Goal: Communication & Community: Answer question/provide support

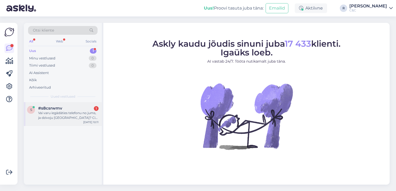
click at [74, 119] on div "Vai varu iegādāties telefonu no jums, ja dzīvoju [GEOGRAPHIC_DATA]? Cik ilgs ir…" at bounding box center [68, 116] width 60 height 10
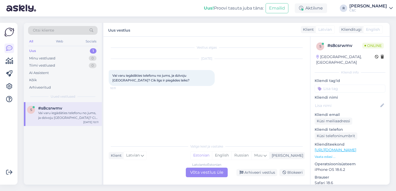
click at [215, 174] on div "Latvian to Estonian Võta vestlus üle" at bounding box center [207, 173] width 42 height 10
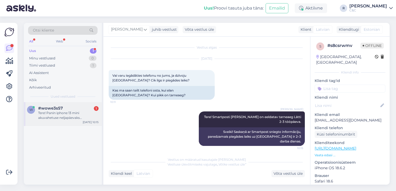
click at [84, 113] on div "Tere! Panin iphone 13 mini akuvahetuse neljapäevaks [PERSON_NAME] 15:00 ja taht…" at bounding box center [68, 116] width 60 height 10
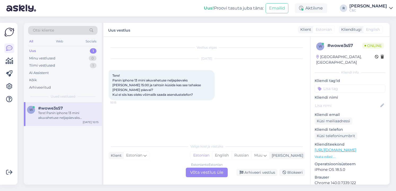
click at [211, 172] on div "Estonian to Estonian Võta vestlus üle" at bounding box center [207, 173] width 42 height 10
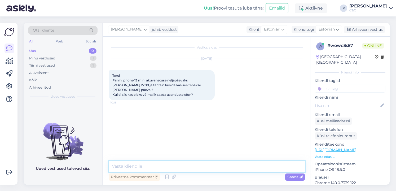
click at [203, 168] on textarea at bounding box center [207, 166] width 196 height 11
type textarea "Tere! Tehakse [PERSON_NAME] päeval, läheb ca 2-3h"
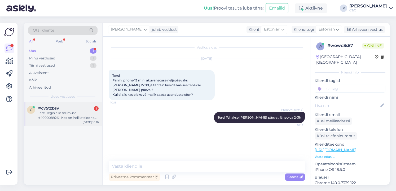
click at [81, 115] on div "Tere! Tegin eile tellimuse #4000089261. Kas on indikatsioone, millal see tellim…" at bounding box center [68, 116] width 60 height 10
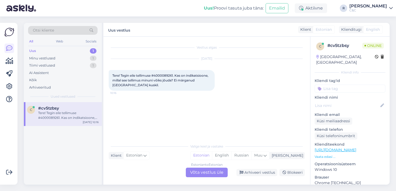
click at [203, 174] on div "Estonian to Estonian Võta vestlus üle" at bounding box center [207, 173] width 42 height 10
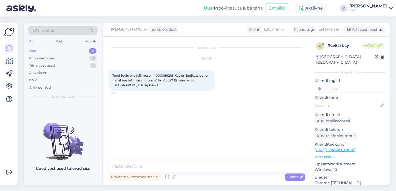
click at [172, 76] on span "Tere! Tegin eile tellimuse #4000089261. Kas on indikatsioone, millal see tellim…" at bounding box center [160, 80] width 97 height 14
copy span "4000089261"
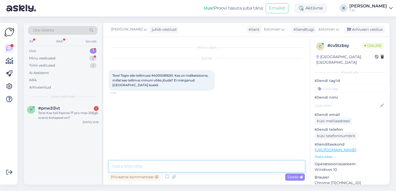
click at [153, 167] on textarea at bounding box center [207, 166] width 196 height 11
drag, startPoint x: 154, startPoint y: 164, endPoint x: 165, endPoint y: 158, distance: 12.7
click at [162, 160] on div "Vestlus algas [DATE] Tere! Tegin eile tellimuse #4000089261. Kas on indikatsioo…" at bounding box center [206, 111] width 207 height 148
click at [82, 121] on div "p #pnw2i3vt 1 Tere! Kas teil ihpone 17 pro max 256gb oranzi kohapeal on? [DATE]…" at bounding box center [63, 114] width 78 height 24
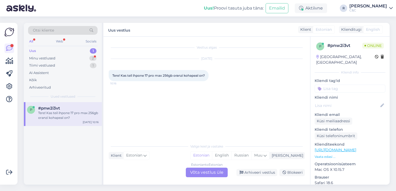
click at [206, 173] on div "Estonian to Estonian Võta vestlus üle" at bounding box center [207, 173] width 42 height 10
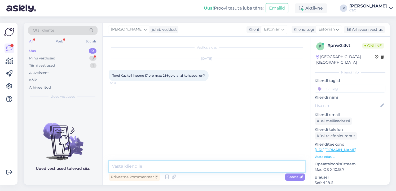
click at [198, 170] on textarea at bounding box center [207, 166] width 196 height 11
type textarea "Tere! Ei ole."
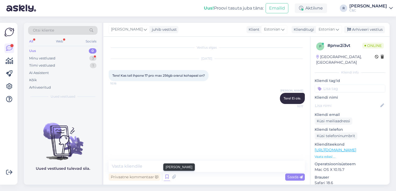
click at [167, 177] on icon at bounding box center [167, 177] width 6 height 8
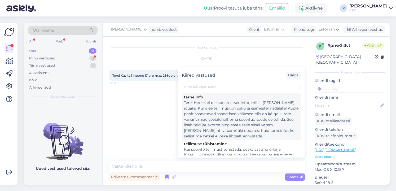
click at [201, 124] on div "Tere! Hetkel ei ole konkreetset infot, millal [PERSON_NAME] jõuaks. Kuna eeltel…" at bounding box center [241, 119] width 115 height 39
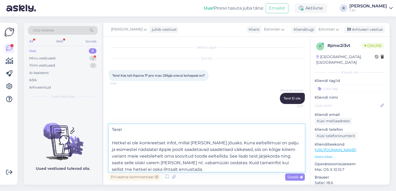
drag, startPoint x: 235, startPoint y: 142, endPoint x: 85, endPoint y: 114, distance: 152.2
click at [85, 114] on div "Otsi kliente All Web Socials Uus 0 Minu vestlused 3 Tiimi vestlused 1 AI Assist…" at bounding box center [207, 104] width 366 height 162
type textarea "Kuna eeltellimusi on palju ja esimestel nädalatel Apple poolt saadetavad saadet…"
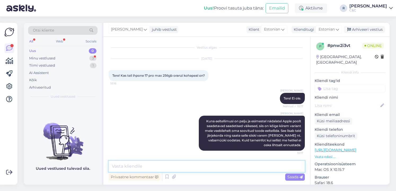
scroll to position [1, 0]
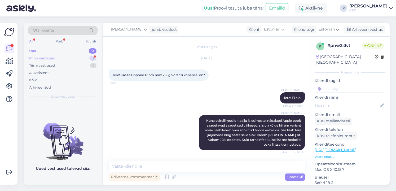
click at [91, 60] on div "Minu vestlused 3" at bounding box center [62, 58] width 69 height 7
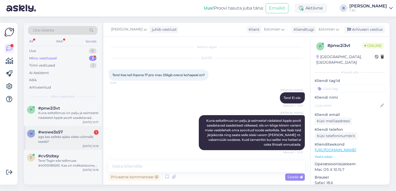
click at [71, 133] on div "#wowe3s57 1" at bounding box center [68, 132] width 60 height 5
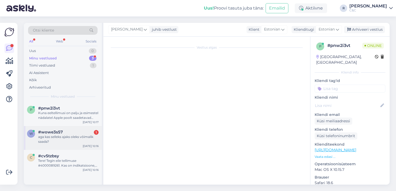
scroll to position [0, 0]
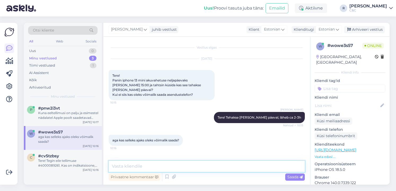
click at [143, 163] on textarea at bounding box center [207, 166] width 196 height 11
type textarea "[PERSON_NAME], lisatasu eest 25 eurot muidugi."
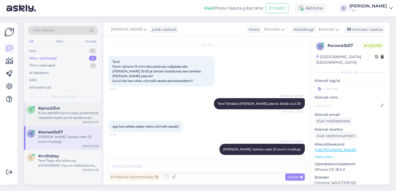
click at [70, 114] on div "Kuna eeltellimusi on palju ja esimestel nädalatel Apple poolt saadetavad saadet…" at bounding box center [68, 116] width 60 height 10
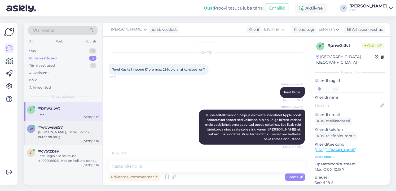
click at [69, 129] on div "#wowe3s57" at bounding box center [68, 127] width 60 height 5
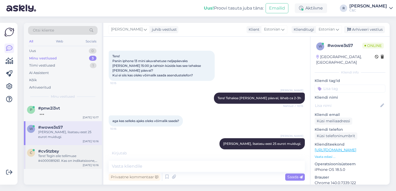
click at [69, 149] on div "#cv5tzbsy" at bounding box center [68, 151] width 60 height 5
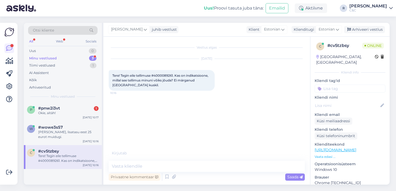
click at [68, 154] on div "Tere! Tegin eile tellimuse #4000089261. Kas on indikatsioone, millal see tellim…" at bounding box center [68, 159] width 60 height 10
click at [164, 166] on textarea at bounding box center [207, 166] width 196 height 11
type textarea "Tere!"
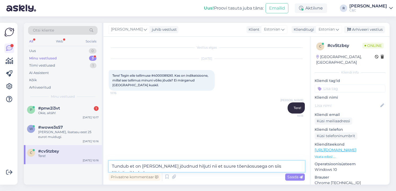
type textarea "Tundub et on [PERSON_NAME] jõudnud hiljuti nii et suure tõenäosusega on siis lä…"
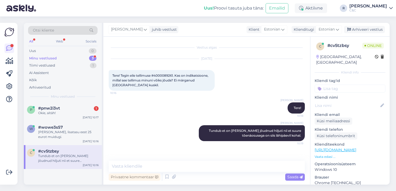
click at [55, 102] on div "Otsi kliente All Web Socials Uus 0 Minu vestlused 3 Tiimi vestlused 1 AI Assist…" at bounding box center [63, 62] width 78 height 79
click at [55, 106] on span "#pnw2i3vt" at bounding box center [49, 108] width 22 height 5
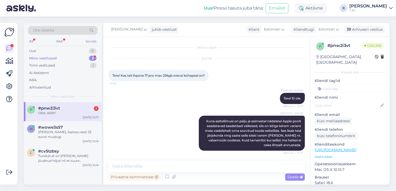
scroll to position [23, 0]
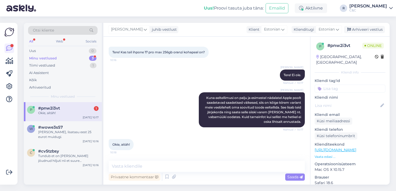
click at [52, 120] on div "p #pnw2i3vt 1 Okie, aitäh! [DATE] 10:17" at bounding box center [63, 111] width 78 height 19
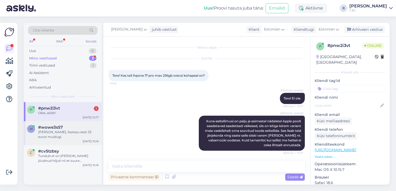
click at [51, 126] on span "#wowe3s57" at bounding box center [50, 127] width 25 height 5
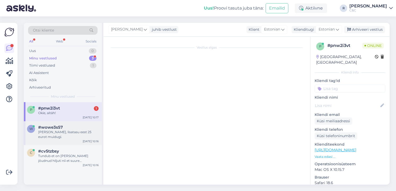
scroll to position [14, 0]
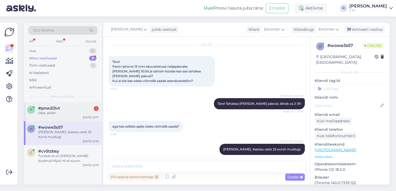
click at [91, 108] on div "#pnw2i3vt 1" at bounding box center [68, 108] width 60 height 5
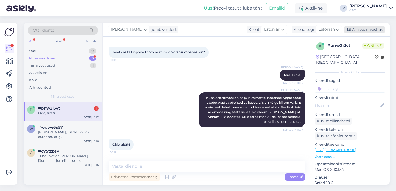
click at [216, 30] on div "Arhiveeri vestlus" at bounding box center [364, 29] width 41 height 7
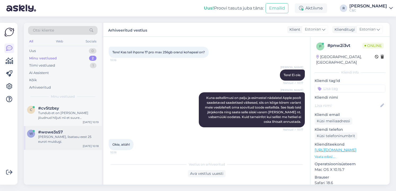
click at [91, 131] on div "#wowe3s57" at bounding box center [68, 132] width 60 height 5
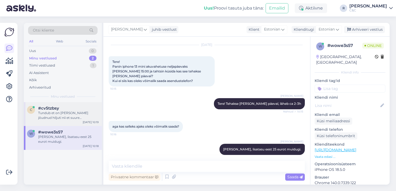
click at [90, 119] on div "Tundub et on [PERSON_NAME] jõudnud hiljuti nii et suure tõenäosusega on siis lä…" at bounding box center [68, 116] width 60 height 10
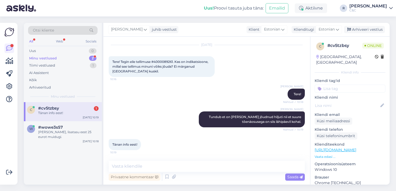
scroll to position [0, 0]
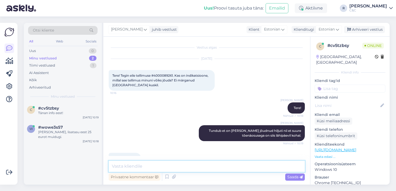
click at [184, 164] on textarea at bounding box center [207, 166] width 196 height 11
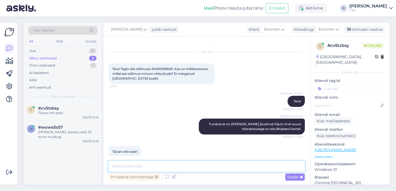
scroll to position [14, 0]
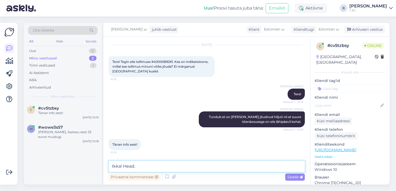
type textarea "Ikka! Head"
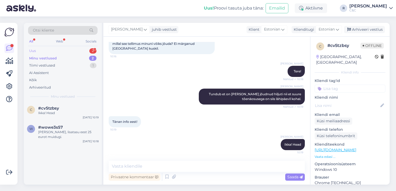
click at [68, 54] on div "Uus 2" at bounding box center [62, 50] width 69 height 7
click at [69, 50] on div "Uus 2" at bounding box center [62, 50] width 69 height 7
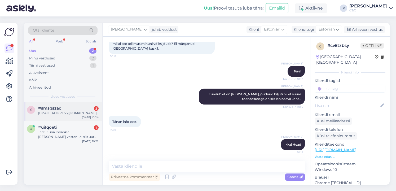
click at [61, 110] on span "#smsgszac" at bounding box center [49, 108] width 23 height 5
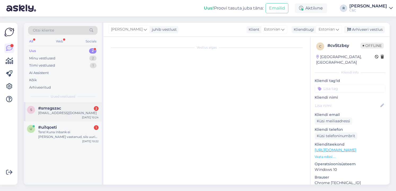
scroll to position [0, 0]
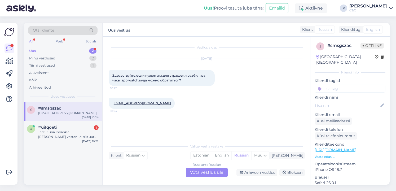
click at [208, 168] on div "Russian to Russian Võta vestlus üle" at bounding box center [207, 173] width 42 height 10
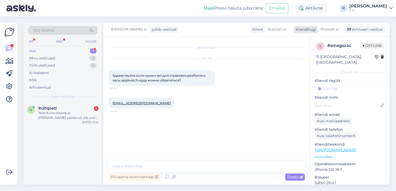
click at [216, 29] on span "Russian" at bounding box center [328, 30] width 14 height 6
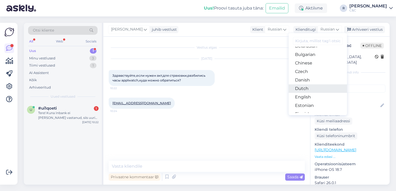
scroll to position [35, 0]
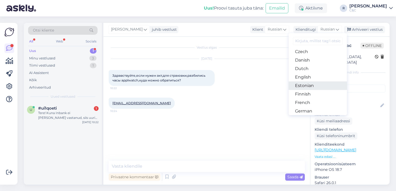
click at [216, 88] on link "Estonian" at bounding box center [318, 85] width 58 height 8
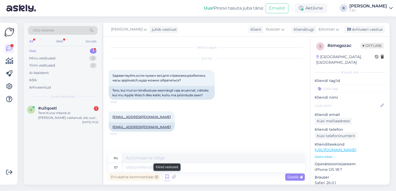
click at [165, 177] on icon at bounding box center [167, 177] width 6 height 8
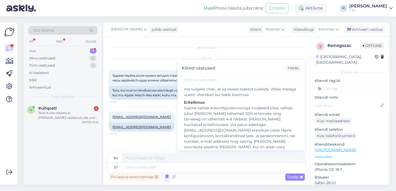
scroll to position [1056, 0]
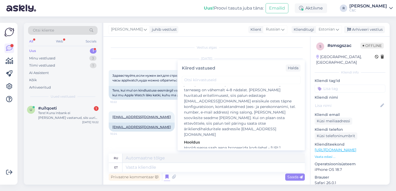
click at [216, 145] on div "Hooldusesse saab aega broneerida kodulehel - [URL][DOMAIN_NAME]. Enne hoolduses…" at bounding box center [241, 161] width 115 height 33
type textarea "Hooldusesse saab mugavalt aega broneerida kodulehel - [URL][DOMAIN_NAME]. Enne …"
type textarea "Hooldusesse saab aega broneerida kodulehel - [URL][DOMAIN_NAME]. Enne hoolduses…"
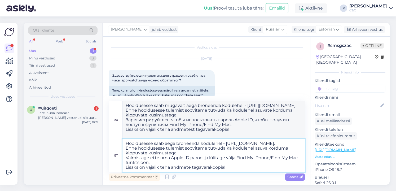
click at [209, 165] on textarea "Hooldusesse saab aega broneerida kodulehel - [URL][DOMAIN_NAME]. Enne hoolduses…" at bounding box center [214, 155] width 182 height 33
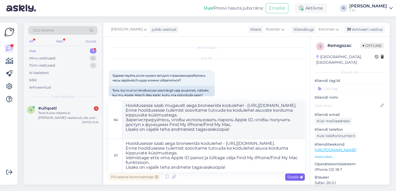
click at [216, 176] on span "Saada" at bounding box center [295, 177] width 15 height 5
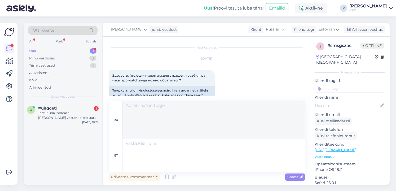
scroll to position [82, 0]
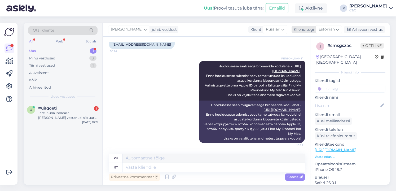
click at [216, 28] on div "Arhiveeri vestlus" at bounding box center [364, 29] width 41 height 7
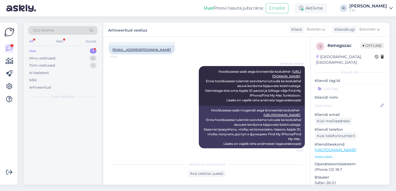
scroll to position [77, 0]
click at [91, 104] on div "u #ui1qoeti 1 Tere! Kuna Inbank ei [PERSON_NAME] vastanud, siis uurin, kas teie…" at bounding box center [63, 114] width 78 height 24
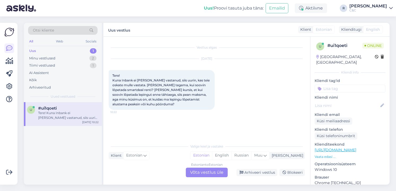
click at [203, 173] on div "Estonian to Estonian Võta vestlus üle" at bounding box center [207, 173] width 42 height 10
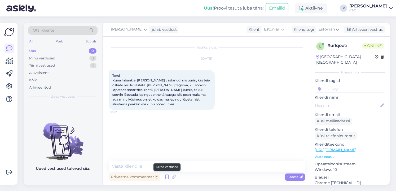
click at [168, 176] on icon at bounding box center [167, 177] width 6 height 8
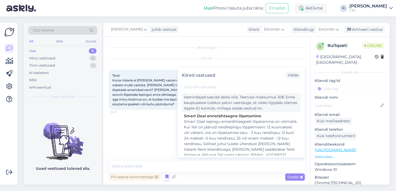
scroll to position [318, 0]
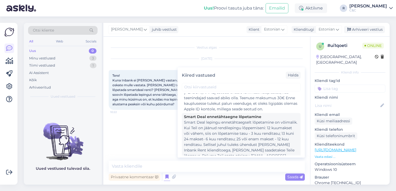
click at [216, 137] on div "Smart Deal lepingu ennetähtaegselt lõpetamine on võimalik. Kui Teil on jäänud r…" at bounding box center [241, 142] width 115 height 45
type textarea "Smart Deal lepingu ennetähtaegselt lõpetamine on võimalik. Kui Teil on jäänud r…"
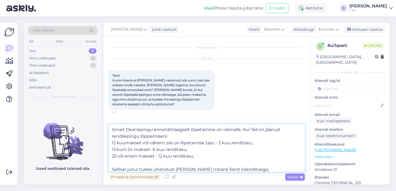
click at [215, 151] on textarea "Smart Deal lepingu ennetähtaegselt lõpetamine on võimalik. Kui Teil on jäänud r…" at bounding box center [207, 148] width 196 height 48
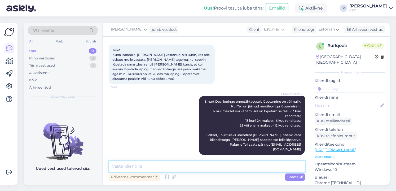
scroll to position [53, 0]
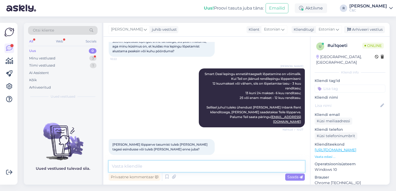
click at [216, 170] on textarea at bounding box center [207, 166] width 196 height 11
type textarea "P"
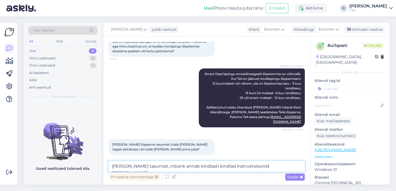
type textarea "[PERSON_NAME] tasumist, Inbank annab kindlasti kindlad instruktsioonid [PERSON_…"
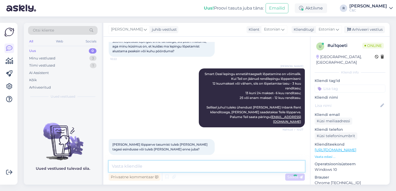
scroll to position [81, 0]
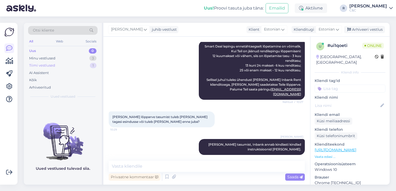
click at [84, 64] on div "Tiimi vestlused 1" at bounding box center [62, 65] width 69 height 7
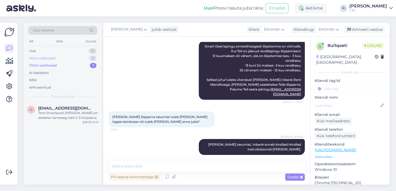
click at [85, 59] on div "Minu vestlused 3" at bounding box center [62, 58] width 69 height 7
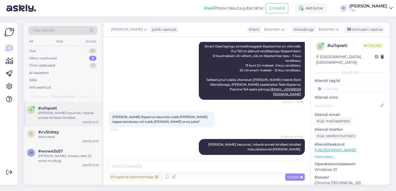
click at [68, 111] on div "#ui1qoeti [PERSON_NAME] tasumist, Inbank annab kindlasti kindlad instruktsiooni…" at bounding box center [68, 113] width 60 height 14
click at [63, 132] on div "#cv5tzbsy" at bounding box center [68, 132] width 60 height 5
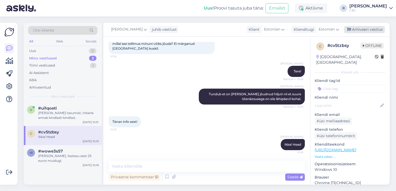
click at [216, 30] on div "Arhiveeri vestlus" at bounding box center [364, 29] width 41 height 7
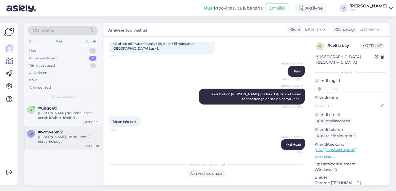
click at [70, 141] on div "w #wowe3s57 [PERSON_NAME], lisatasu eest 25 eurot muidugi. [DATE] 10:18" at bounding box center [63, 138] width 78 height 24
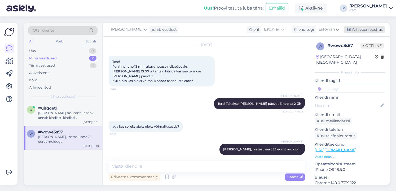
click at [216, 29] on div "Arhiveeri vestlus" at bounding box center [364, 29] width 41 height 7
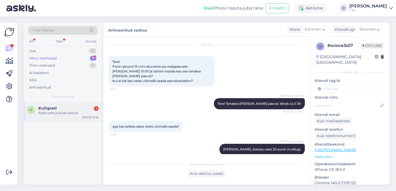
click at [75, 118] on div "u #ui1qoeti 1 Aitäh teile ja ilusat päeva! [DATE] 10:33" at bounding box center [63, 111] width 78 height 19
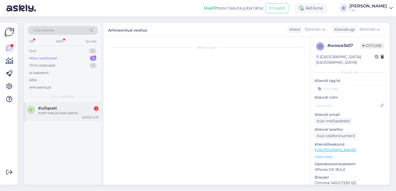
scroll to position [103, 0]
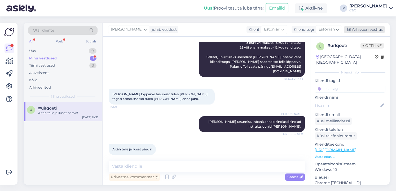
click at [216, 28] on div "Arhiveeri vestlus" at bounding box center [364, 29] width 41 height 7
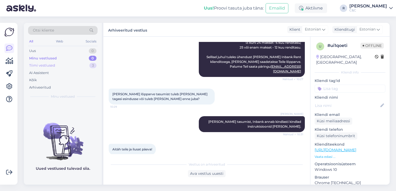
click at [90, 67] on div "Tiimi vestlused 3" at bounding box center [62, 65] width 69 height 7
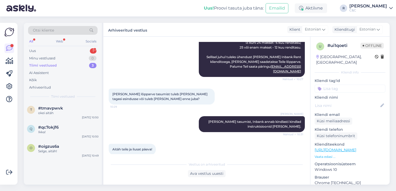
scroll to position [0, 0]
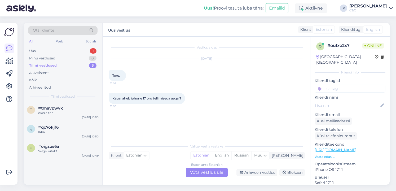
click at [184, 172] on div "Estonian to Estonian Võta vestlus üle Arhiveeri vestlus Blokeeri" at bounding box center [207, 173] width 196 height 10
click at [199, 172] on div "Estonian to Estonian Võta vestlus üle" at bounding box center [207, 173] width 42 height 10
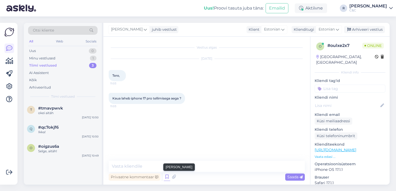
click at [168, 176] on icon at bounding box center [167, 177] width 6 height 8
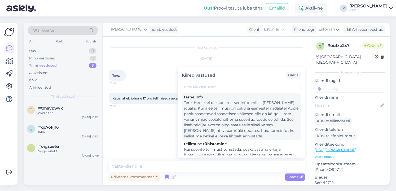
click at [206, 124] on div "Tere! Hetkel ei ole konkreetset infot, millal [PERSON_NAME] jõuaks. Kuna eeltel…" at bounding box center [241, 119] width 115 height 39
type textarea "Tere! Hetkel ei ole konkreetset infot, millal [PERSON_NAME] jõuaks. Kuna eeltel…"
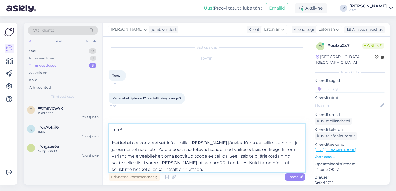
click at [199, 154] on textarea "Tere! Hetkel ei ole konkreetset infot, millal [PERSON_NAME] jõuaks. Kuna eeltel…" at bounding box center [207, 148] width 196 height 48
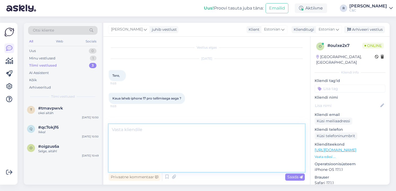
scroll to position [15, 0]
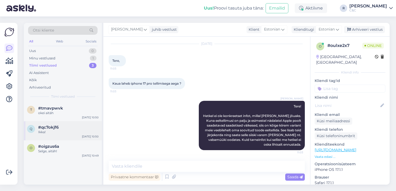
click at [55, 139] on div "q #qc7okjf6 Ikka! [DATE] 10:50" at bounding box center [63, 130] width 78 height 19
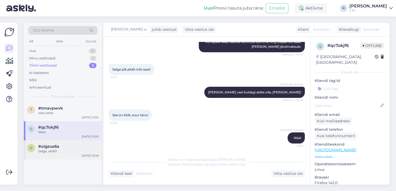
click at [53, 145] on span "#oigzus6a" at bounding box center [48, 146] width 21 height 5
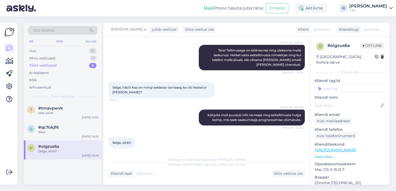
click at [216, 179] on div "Vestlus algas [DATE] Tere! Mul on küsimus tellimuse 285516 kohta. Kuna ei [PERS…" at bounding box center [206, 111] width 207 height 148
click at [216, 174] on div "Võta vestlus üle" at bounding box center [288, 173] width 33 height 7
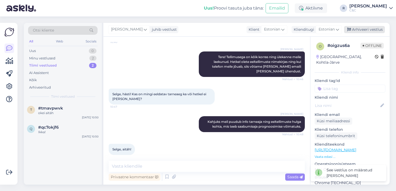
click at [216, 31] on div "Arhiveeri vestlus" at bounding box center [364, 29] width 41 height 7
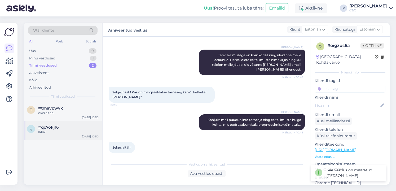
click at [78, 136] on div "q #qc7okjf6 Ikka! [DATE] 10:50" at bounding box center [63, 130] width 78 height 19
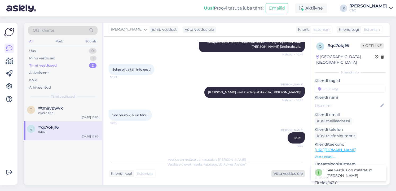
click at [216, 173] on div "Võta vestlus üle" at bounding box center [288, 173] width 33 height 7
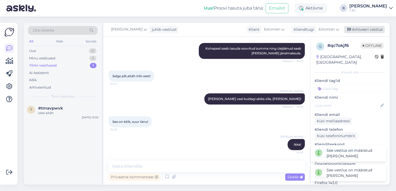
click at [216, 29] on div "Arhiveeri vestlus" at bounding box center [364, 29] width 41 height 7
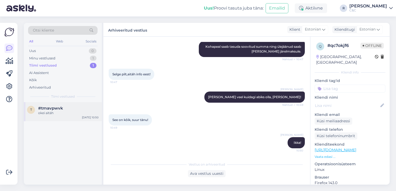
click at [66, 109] on div "#tmavpwvk" at bounding box center [68, 108] width 60 height 5
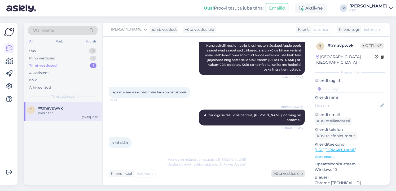
click at [216, 172] on div "Võta vestlus üle" at bounding box center [288, 173] width 33 height 7
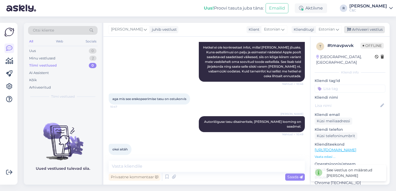
click at [216, 33] on div "Arhiveeri vestlus" at bounding box center [364, 29] width 41 height 7
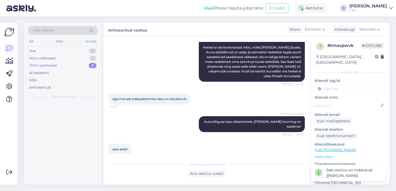
scroll to position [62, 0]
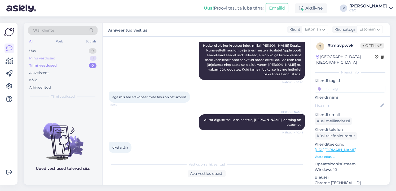
click at [88, 56] on div "Minu vestlused 1" at bounding box center [62, 58] width 69 height 7
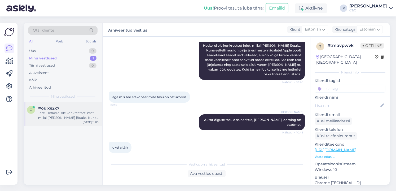
click at [68, 109] on div "#oulxe2x7" at bounding box center [68, 108] width 60 height 5
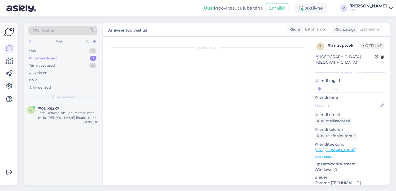
scroll to position [15, 0]
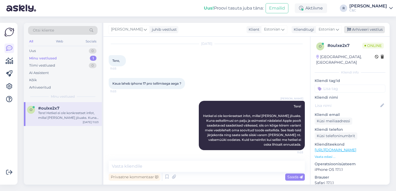
click at [216, 31] on div "Arhiveeri vestlus" at bounding box center [364, 29] width 41 height 7
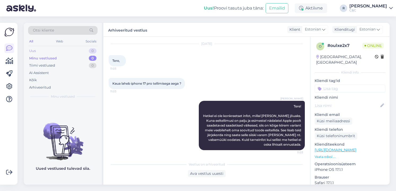
click at [72, 53] on div "Uus 0" at bounding box center [62, 50] width 69 height 7
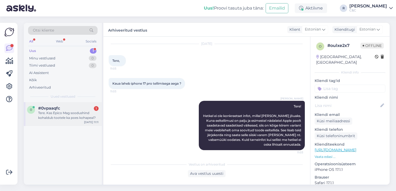
click at [69, 119] on div "Tere. Kas Epico Mag soodushind kohaldub tootele ka poes kohapeal?" at bounding box center [68, 116] width 60 height 10
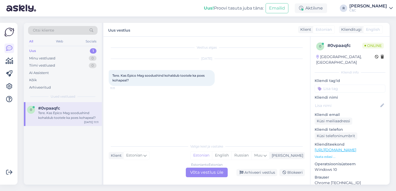
click at [208, 169] on div "Estonian to Estonian Võta vestlus üle" at bounding box center [207, 173] width 42 height 10
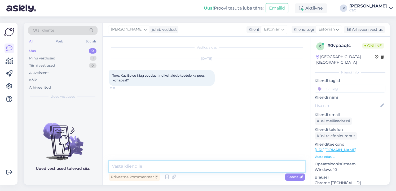
click at [205, 167] on textarea at bounding box center [207, 166] width 196 height 11
type textarea "Tere! Ikka :)"
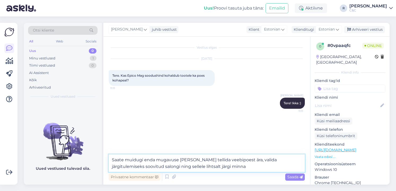
type textarea "Saate muidugi enda mugavuse [PERSON_NAME] tellida veebipoest ära, valida järgit…"
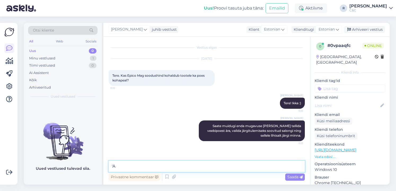
type textarea "'"
type textarea "Aga võib ka muidugi salongi kohapeale minna :)"
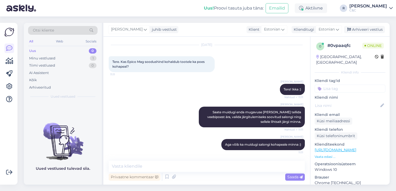
click at [216, 147] on link "[URL][DOMAIN_NAME]" at bounding box center [336, 149] width 42 height 5
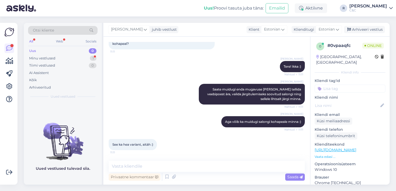
click at [216, 154] on p "Vaata edasi ..." at bounding box center [350, 156] width 71 height 5
click at [216, 170] on textarea at bounding box center [207, 166] width 196 height 11
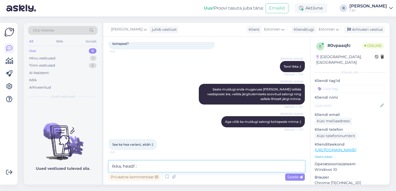
type textarea "Ikka, head! :)"
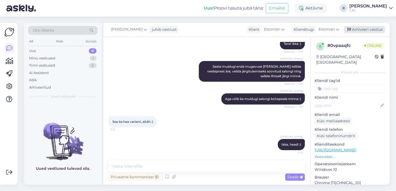
click at [216, 30] on div "Arhiveeri vestlus" at bounding box center [364, 29] width 41 height 7
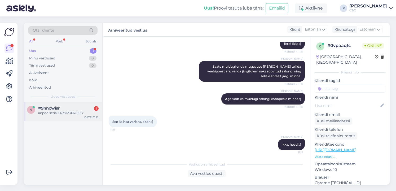
click at [81, 105] on div "9 #9nnxwisr 1 airpod serial LR37M366O(0)Y [DATE] 11:12" at bounding box center [63, 111] width 78 height 19
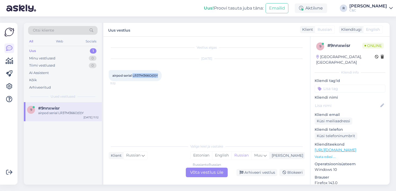
drag, startPoint x: 159, startPoint y: 75, endPoint x: 133, endPoint y: 76, distance: 26.0
click at [133, 76] on div "airpod serial LR37M366O(0)Y 11:12" at bounding box center [135, 75] width 53 height 11
copy span "LR37M366O(0)Y"
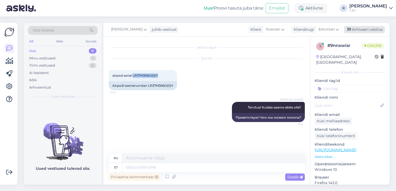
click at [216, 31] on div "Arhiveeri vestlus" at bounding box center [364, 29] width 41 height 7
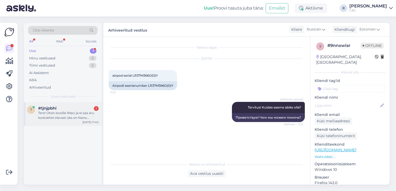
click at [75, 110] on div "#tjnjpbhi 1" at bounding box center [68, 108] width 60 height 5
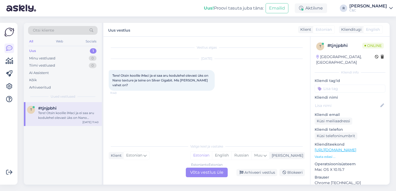
click at [208, 173] on div "Estonian to Estonian Võta vestlus üle" at bounding box center [207, 173] width 42 height 10
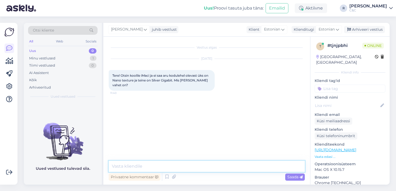
click at [186, 168] on textarea at bounding box center [207, 166] width 196 height 11
click at [139, 167] on textarea "Tere!" at bounding box center [207, 166] width 196 height 11
click at [216, 147] on link "[URL][DOMAIN_NAME]" at bounding box center [336, 149] width 42 height 5
click at [153, 166] on textarea "Tere!" at bounding box center [207, 166] width 196 height 11
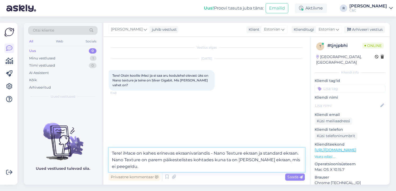
type textarea "Tere! iMace on kahes erinevas ekraanivariandis - Nano Texture ekraan ja standar…"
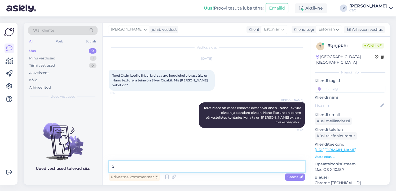
type textarea "S"
drag, startPoint x: 152, startPoint y: 165, endPoint x: 165, endPoint y: 162, distance: 13.1
click at [159, 163] on textarea "Gigabit" at bounding box center [207, 166] width 196 height 11
type textarea "Gigabit variant on tavaline."
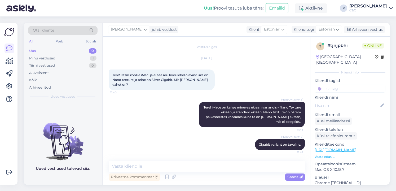
click at [163, 175] on div "Privaatne kommentaar Saada" at bounding box center [207, 177] width 196 height 10
click at [168, 164] on textarea at bounding box center [207, 166] width 196 height 11
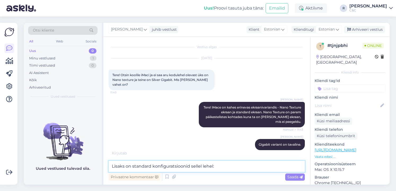
paste textarea "[URL][DOMAIN_NAME]"
type textarea "Lisaks on standard konfiguratsioonid sellel lehel: [URL][DOMAIN_NAME]"
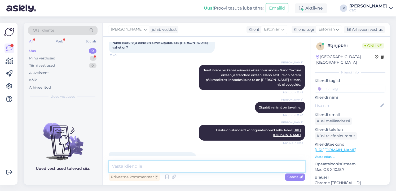
scroll to position [60, 0]
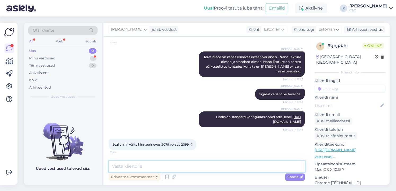
click at [171, 171] on textarea at bounding box center [207, 166] width 196 height 11
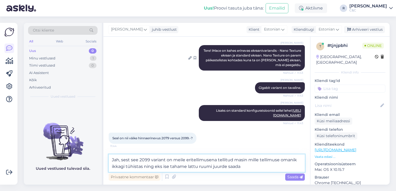
type textarea "Jah, sest see 2099 variant on meile eritellimusena tellitud masin mille tellimu…"
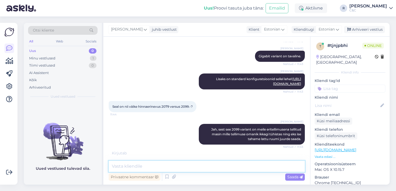
scroll to position [98, 0]
type textarea "Muidu on see selline paarsada eurot kallim masin sest tal on"
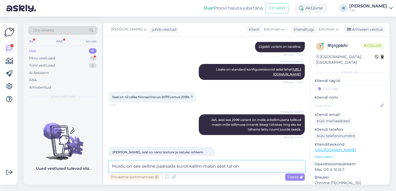
scroll to position [116, 0]
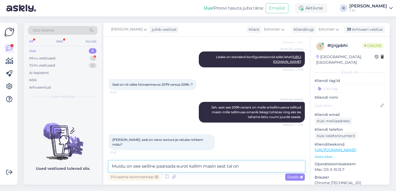
drag, startPoint x: 262, startPoint y: 168, endPoint x: 81, endPoint y: 156, distance: 181.6
click at [81, 156] on div "Otsi kliente All Web Socials Uus 0 Minu vestlused 1 Tiimi vestlused 0 AI Assist…" at bounding box center [207, 104] width 366 height 162
drag, startPoint x: 215, startPoint y: 167, endPoint x: 194, endPoint y: 165, distance: 20.5
click at [194, 165] on textarea "Sellel nano-texture ei ole. Ainult rohkem mälu ja kettamahtu." at bounding box center [207, 166] width 196 height 11
type textarea "Sellel nano-texture ei ole. Ainult rohkem kettamahtu."
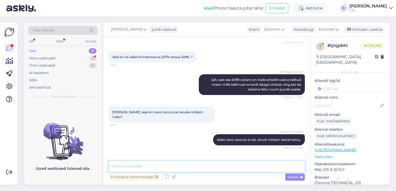
scroll to position [166, 0]
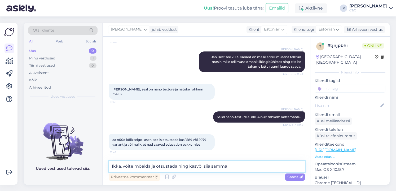
drag, startPoint x: 230, startPoint y: 166, endPoint x: 212, endPoint y: 166, distance: 18.0
click at [212, 166] on textarea "Ikka, võite mõelda ja otsustada ning kasvõi siia samma" at bounding box center [207, 166] width 196 height 11
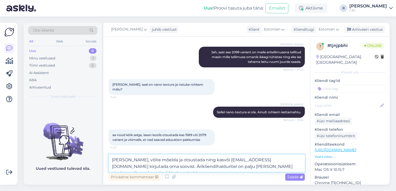
type textarea "[PERSON_NAME], võite mõelda ja otsustada ning kasvõi [EMAIL_ADDRESS][DOMAIN_NAM…"
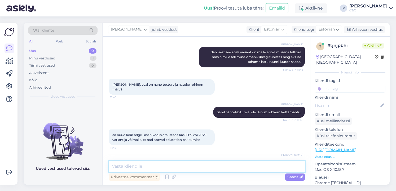
scroll to position [198, 0]
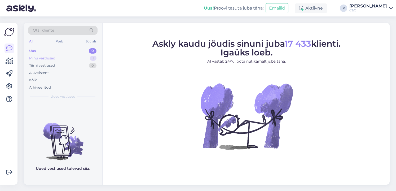
click at [89, 55] on div "Minu vestlused 1" at bounding box center [62, 58] width 69 height 7
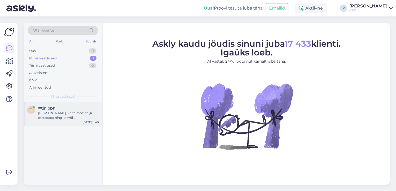
click at [80, 113] on div "[PERSON_NAME], võite mõelda ja otsustada ning kasvõi [EMAIL_ADDRESS][DOMAIN_NAM…" at bounding box center [68, 116] width 60 height 10
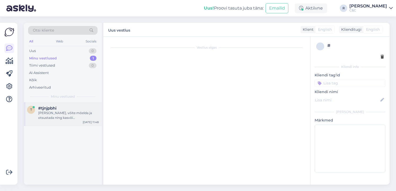
click at [81, 110] on div "#tjnjpbhi" at bounding box center [68, 108] width 60 height 5
click at [81, 115] on div "[PERSON_NAME], võite mõelda ja otsustada ning kasvõi [EMAIL_ADDRESS][DOMAIN_NAM…" at bounding box center [68, 116] width 60 height 10
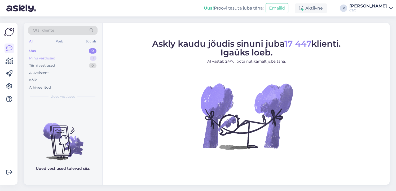
click at [87, 55] on div "Minu vestlused 1" at bounding box center [62, 58] width 69 height 7
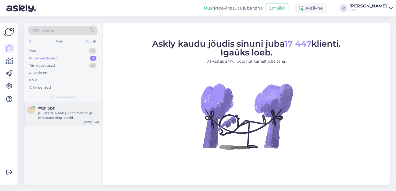
click at [67, 108] on div "#tjnjpbhi" at bounding box center [68, 108] width 60 height 5
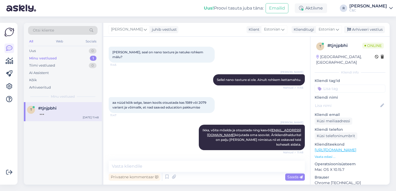
scroll to position [221, 0]
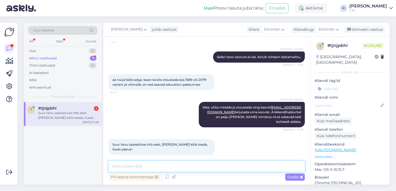
click at [201, 162] on textarea at bounding box center [207, 166] width 196 height 11
type textarea "Ikka :) Kõike paremat!"
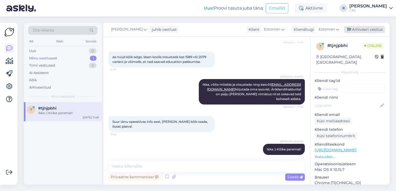
click at [364, 28] on div "Arhiveeri vestlus" at bounding box center [364, 29] width 41 height 7
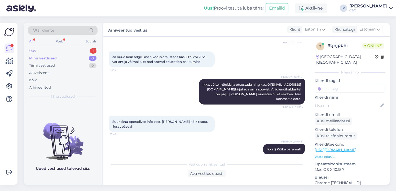
click at [81, 51] on div "Uus 1" at bounding box center [62, 50] width 69 height 7
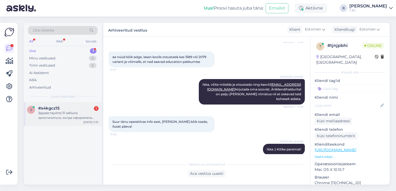
click at [77, 111] on div "Здравствуйте) Я забыла залогиниться, когда оформляла покупку. Можете ли вы прик…" at bounding box center [68, 116] width 60 height 10
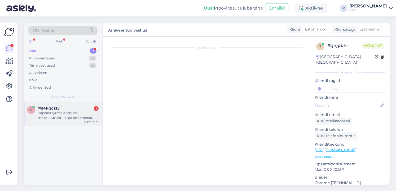
scroll to position [0, 0]
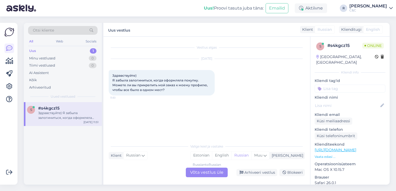
click at [216, 171] on div "Russian to Russian Võta vestlus üle" at bounding box center [207, 173] width 42 height 10
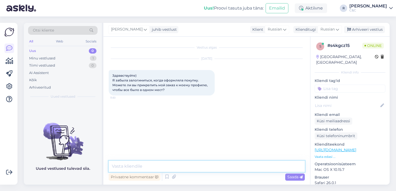
click at [176, 163] on textarea at bounding box center [207, 166] width 196 height 11
click at [177, 164] on textarea at bounding box center [207, 166] width 196 height 11
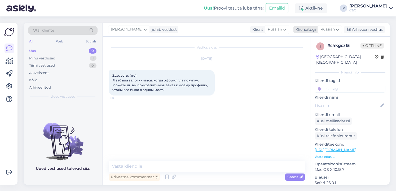
click at [338, 28] on icon at bounding box center [337, 30] width 3 height 6
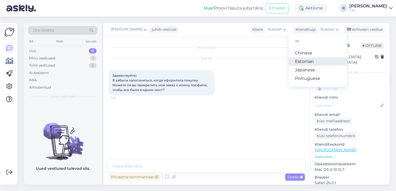
type input "es"
click at [312, 60] on link "Estonian" at bounding box center [318, 61] width 58 height 8
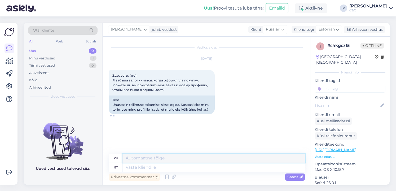
click at [158, 162] on textarea at bounding box center [214, 158] width 182 height 9
click at [157, 166] on textarea at bounding box center [214, 167] width 182 height 9
type textarea "Tere!"
type textarea "Привет!"
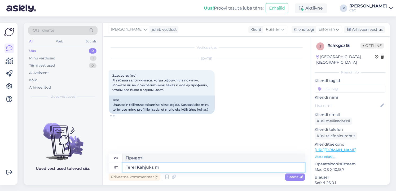
type textarea "Tere! Kahjuks me"
type textarea "Здравствуйте! К сожалению."
type textarea "Tere! Kahjuks meie e-"
type textarea "Здравствуйте! К сожалению, мы"
type textarea "Tere! Kahjuks meie e-poes ei o"
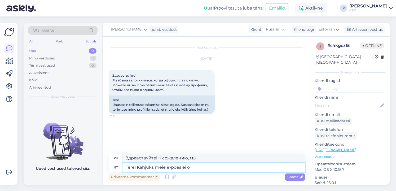
type textarea "Здравствуйте! К сожалению, наш интернет-магазин..."
type textarea "Tere! Kahjuks meie e-poes ei ole"
type textarea "Здравствуйте! К сожалению, в нашем интернет-магазине нет"
type textarea "Tere! Kahjuks meie e-poes ei ole võimalik tell"
type textarea "Здравствуйте! К сожалению, в нашем интернет-магазине это невозможно."
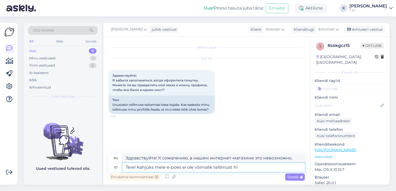
type textarea "Tere! Kahjuks meie e-poes ei ole võimalik tellimust hil"
type textarea "Здравствуйте! К сожалению, заказ в нашем интернет-магазине невозможен."
type textarea "Tere! Kahjuks meie e-poes ei ole võimalik tellimust hiljem"
type textarea "Здравствуйте! К сожалению, оформить заказ позже в нашем интернет-магазине невоз…"
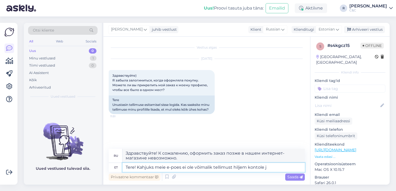
type textarea "Tere! Kahjuks meie e-poes ei ole võimalik tellimust hiljem kontole ju"
type textarea "Здравствуйте! К сожалению, в нашем интернет-магазине нет возможности оплатить з…"
type textarea "Tere! Kahjuks meie e-poes ei ole võimalik tellimust hiljem kontole juurde lisa"
type textarea "Здравствуйте! К сожалению, в нашем интернет-магазине нет возможности добавить з…"
type textarea "Tere! Kahjuks meie e-poes ei ole võimalik tellimust hiljem kontole juurde lisad…"
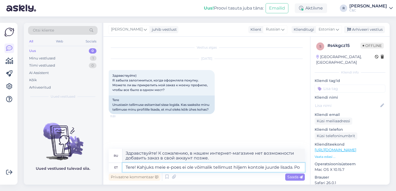
type textarea "Здравствуйте! К сожалению, в нашем интернет-магазине невозможно позже добавить …"
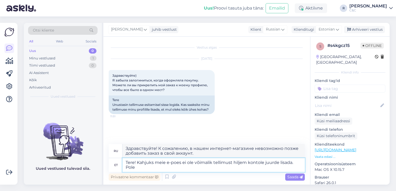
type textarea "Tere! Kahjuks meie e-poes ei ole võimalik tellimust hiljem kontole juurde lisad…"
type textarea "Здравствуйте! К сожалению, в нашем интернет-магазине невозможно добавить заказ …"
type textarea "Tere! Kahjuks meie e-poes ei ole võimalik tellimust hiljem kontole juurde lisad…"
type textarea "Здравствуйте! К сожалению, добавить заказ в ваш аккаунт в нашем интернет-магази…"
type textarea "Tere! Kahjuks meie e-poes ei ole võimalik tellimust hiljem kontole juurde lisad…"
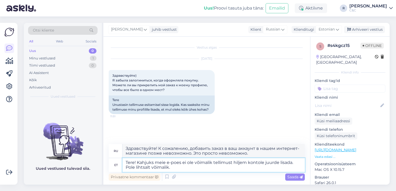
type textarea "Здравствуйте! К сожалению, в нашем интернет-магазине нет возможности добавить з…"
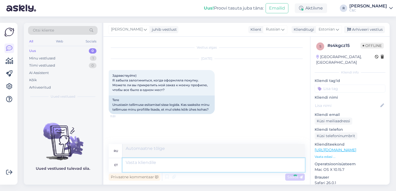
scroll to position [22, 0]
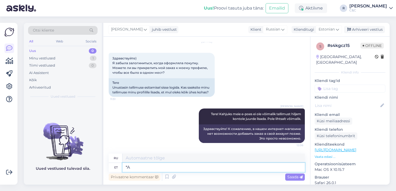
type textarea "*"
type textarea "'"
type textarea "Aga tell"
type textarea "Но"
type textarea "Aga tellimus on"
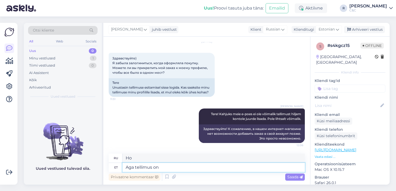
type textarea "Но порядок"
type textarea "Aga tellimus on teie"
type textarea "Но порядок такой"
type textarea "Aga tellimus on teie nimeg"
type textarea "Но заказ за вами."
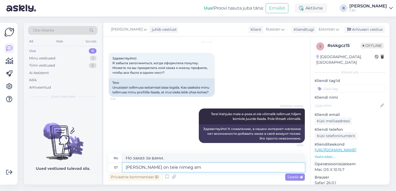
type textarea "Aga tellimus on teie nimeg ame"
type textarea "Но заказ — это твое имя."
type textarea "Aga tellimus on teie nimega mei"
type textarea "Но заказ оформлен на ваше имя."
type textarea "Aga tellimus on teie nimega meie end"
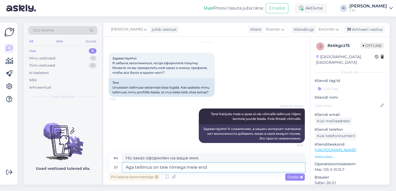
type textarea "Но заказ на ваше имя, наш"
type textarea "Aga tellimus on teie nimega meie enda süs"
type textarea "Но приказ от вашего имени, нашего."
type textarea "Aga tellimus on teie nimega meie enda süsteemis, n"
type textarea "Но заказ оформлен на ваше имя в нашей системе,"
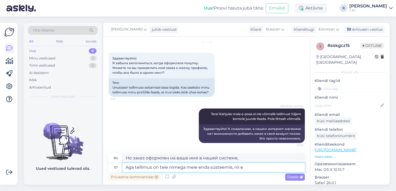
type textarea "Aga tellimus on teie nimega meie enda süsteemis, nii et"
type textarea "Но заказ оформлен на ваше имя в нашей системе, поэтому"
type textarea "Aga tellimus on teie nimega meie enda süsteemis, nii et ole"
type textarea "Но заказ находится в нашей системе с вашим именем на нем, так что"
type textarea "Aga tellimus on teie nimega meie enda süsteemis, nii et olen i"
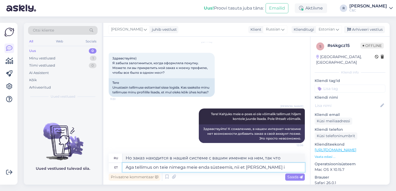
type textarea "Но заказ находится в нашей системе с вашим именем на нем, поэтому я"
type textarea "Aga tellimus on teie nimega meie enda süsteemis, nii et olen ilusti isi"
type textarea "Но заказ находится в нашей системе и на нем указано ваше имя, так что я в поряд…"
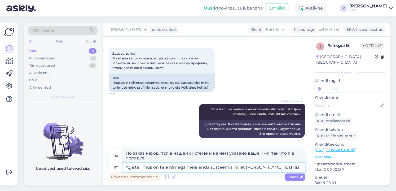
scroll to position [27, 0]
type textarea "Aga tellimus on teie nimega meie enda süsteemis, nii et olen ilusti isikustatud."
type textarea "Но заказ находится в нашей собственной системе под вашим именем, поэтому я прек…"
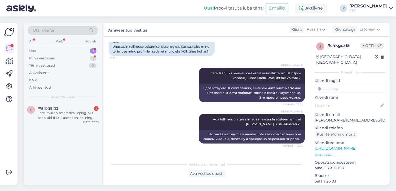
scroll to position [350, 0]
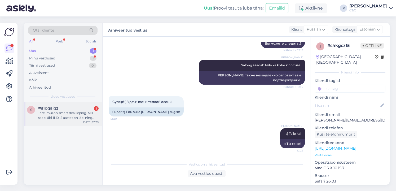
click at [60, 110] on div "#s1ogaigz 1" at bounding box center [68, 108] width 60 height 5
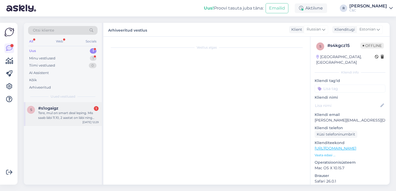
scroll to position [0, 0]
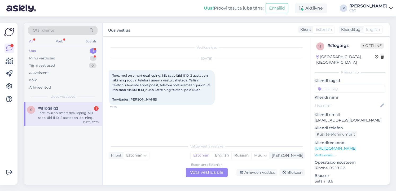
click at [203, 179] on div "Vestlus algas Oct 6 2025 Tere, mul on smart deal leping. Mis saab läbi 11.10, 2…" at bounding box center [206, 111] width 207 height 148
click at [203, 173] on div "Estonian to Estonian Võta vestlus üle" at bounding box center [207, 173] width 42 height 10
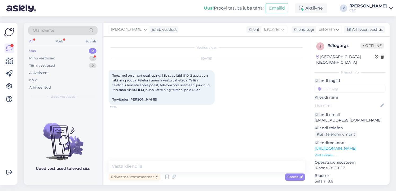
click at [181, 167] on textarea at bounding box center [207, 166] width 196 height 11
type textarea "Tere!"
type textarea "J"
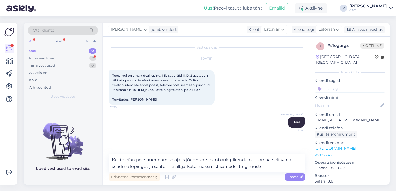
type textarea "Kui telefon pole uuendamise ajaks jõudnud, siis Inbank pikendab automaatselt va…"
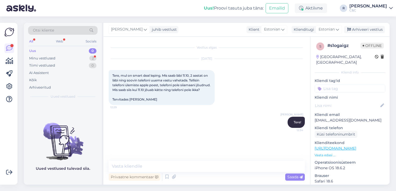
scroll to position [15, 0]
